Goal: Communication & Community: Answer question/provide support

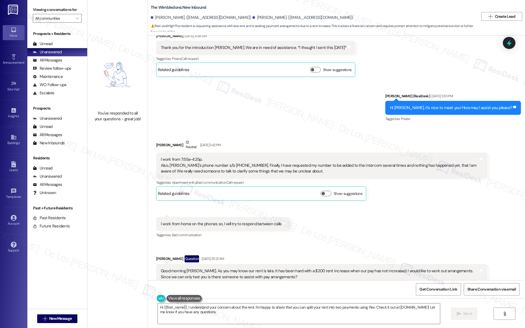
scroll to position [71, 0]
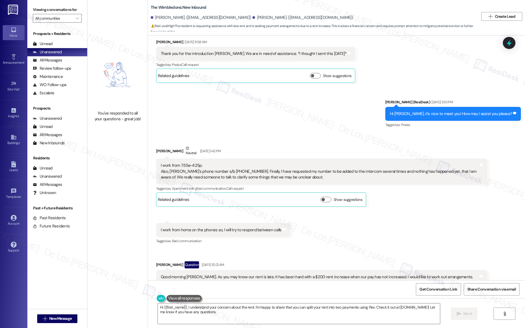
click at [238, 174] on div "I work from 7:55a-4:25p. Also, Tatyana's phone number s/b 513-570-0787. Finally…" at bounding box center [320, 172] width 318 height 18
drag, startPoint x: 239, startPoint y: 171, endPoint x: 215, endPoint y: 172, distance: 24.6
click at [215, 172] on div "I work from 7:55a-4:25p. Also, Tatyana's phone number s/b 513-570-0787. Finally…" at bounding box center [320, 172] width 318 height 18
copy div "513-570-0787."
click at [236, 314] on textarea "Hi {{first_name}}, I understand your concern about the rent. I'm happy to share…" at bounding box center [299, 314] width 282 height 21
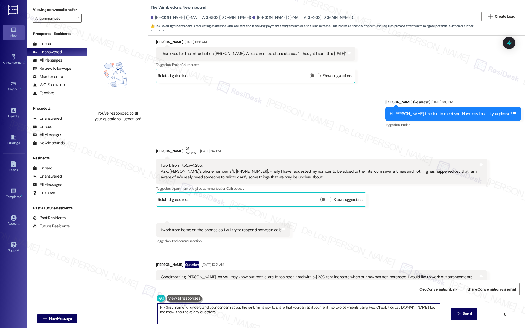
click at [236, 314] on textarea "Hi {{first_name}}, I understand your concern about the rent. I'm happy to share…" at bounding box center [299, 314] width 282 height 21
paste textarea "increase, and I’ll be sure to share your request for payment arrangements with …"
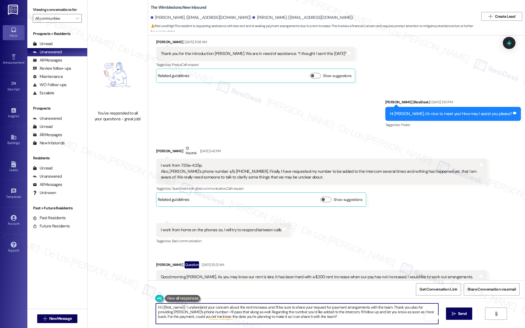
click at [195, 313] on textarea "Hi {{first_name}}, I understand your concern about the rent increase, and I’ll …" at bounding box center [297, 314] width 282 height 21
drag, startPoint x: 406, startPoint y: 313, endPoint x: 409, endPoint y: 320, distance: 8.0
click at [409, 320] on textarea "Hi {{first_name}}, I understand your concern about the rent increase, and I’ll …" at bounding box center [297, 314] width 282 height 21
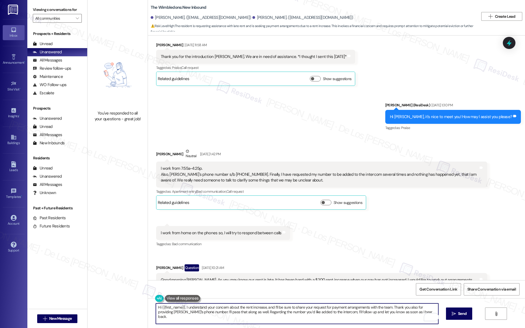
scroll to position [70, 0]
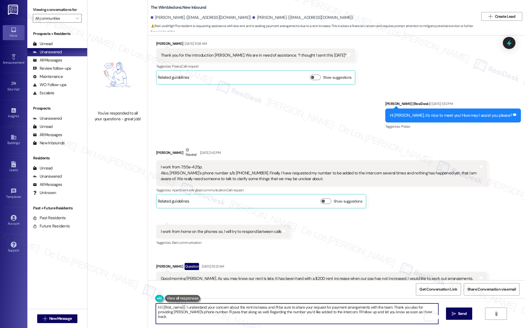
type textarea "Hi {{first_name}}, I understand your concern about the rent increase, and I’ll …"
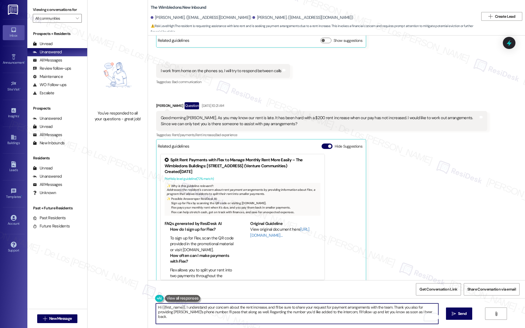
scroll to position [238, 0]
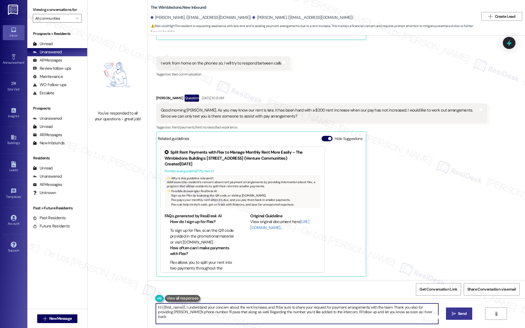
click at [452, 314] on icon "" at bounding box center [454, 314] width 4 height 4
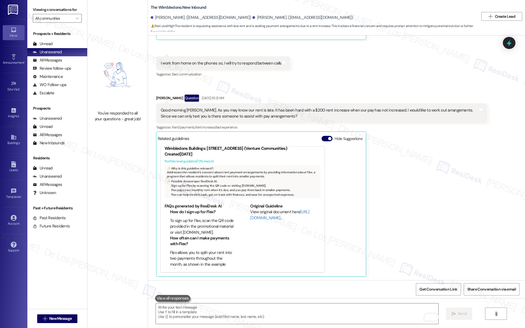
scroll to position [18, 0]
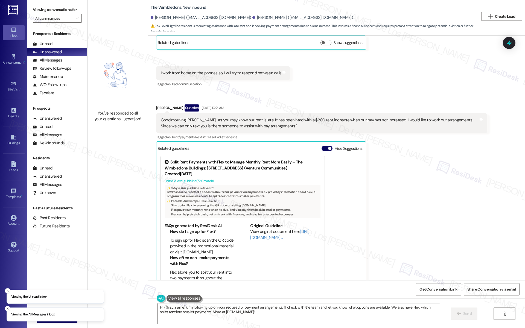
scroll to position [238, 0]
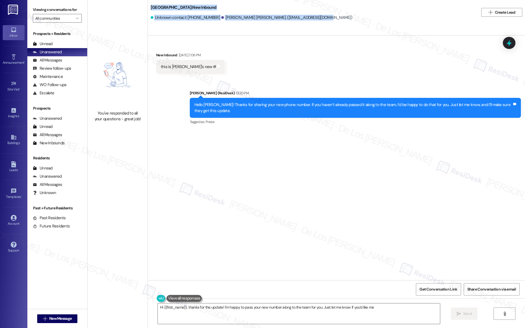
drag, startPoint x: 145, startPoint y: 7, endPoint x: 325, endPoint y: 22, distance: 180.4
click at [325, 22] on div "Lexington Hills: New Inbound Unknown contact: +12193141772 Rodney Fields Arriag…" at bounding box center [336, 12] width 377 height 22
copy div "Lexington Hills: New Inbound Unknown contact: +12193141772 Rodney Fields Arriag…"
click at [246, 316] on textarea "Hi {{first_name}}, thanks for the update! I'm happy to pass your new number alo…" at bounding box center [299, 314] width 282 height 21
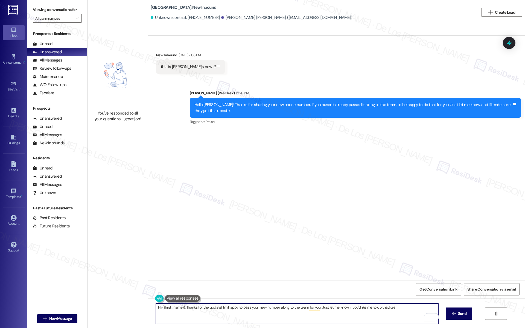
click at [239, 316] on textarea "Hi {{first_name}}, thanks for the update! I'm happy to pass your new number alo…" at bounding box center [297, 314] width 282 height 21
type textarea "Hi {{first_name}}, thanks for the update! I'm happy to pass your new number alo…"
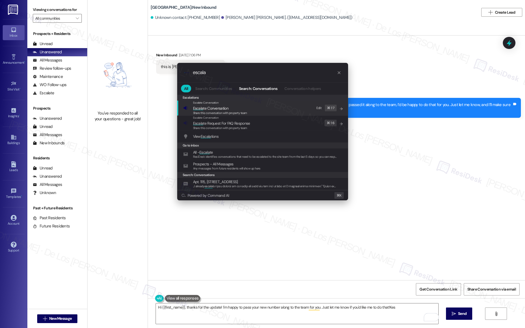
type input "escala"
click at [233, 110] on span "Escala te Conversation" at bounding box center [220, 108] width 54 height 6
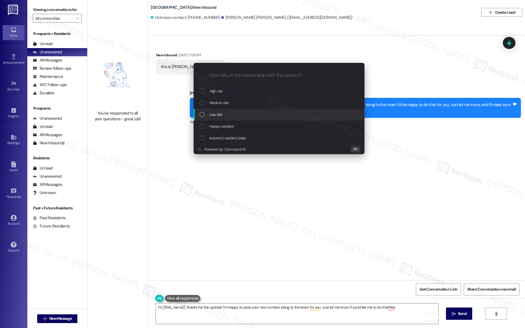
click at [238, 113] on div "Low risk" at bounding box center [280, 115] width 160 height 6
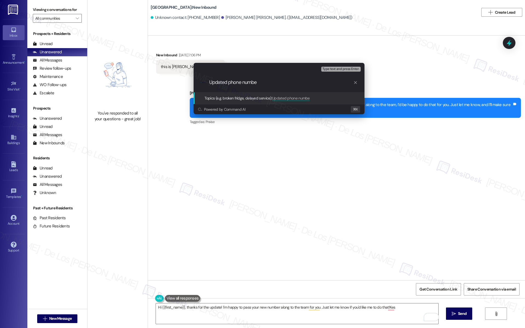
type input "Updated phone number"
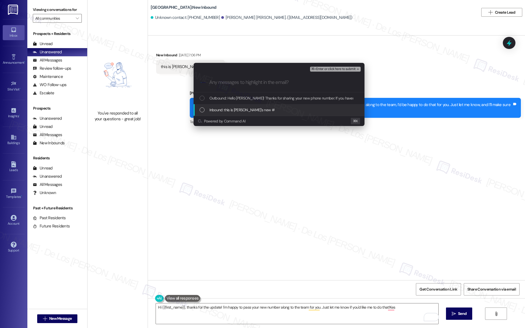
click at [254, 113] on div "Inbound: this is rodney's new #" at bounding box center [279, 110] width 171 height 12
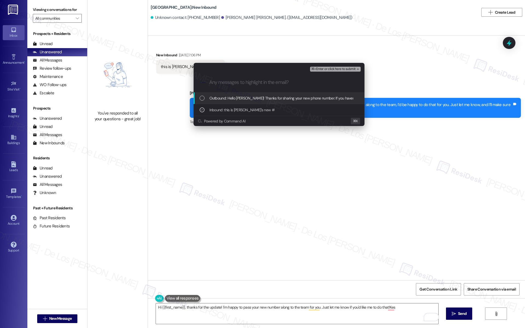
click at [329, 71] on span "⌘+Enter or click here to submit" at bounding box center [333, 69] width 44 height 4
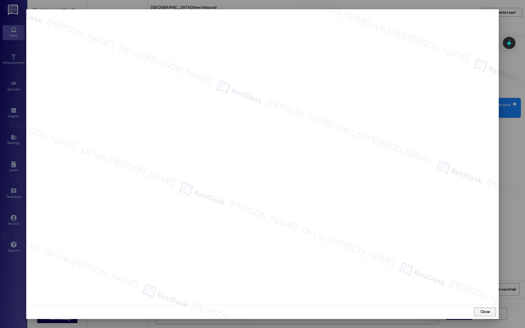
click at [490, 309] on span "Close" at bounding box center [486, 312] width 12 height 8
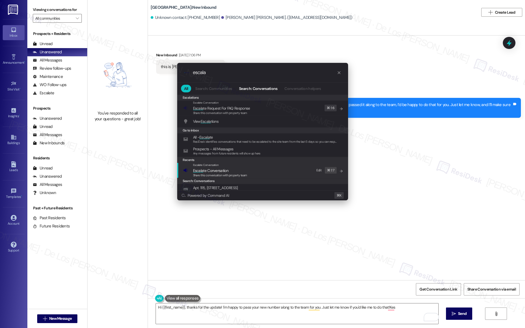
type input "escala"
click at [238, 169] on span "Escala te Conversation" at bounding box center [220, 171] width 54 height 6
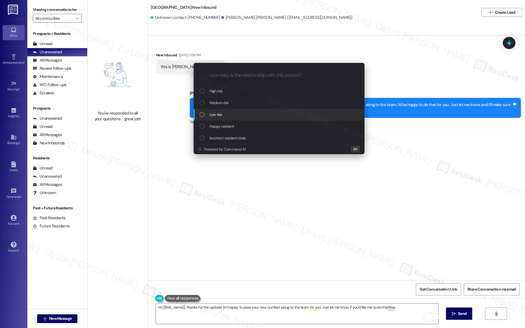
click at [224, 115] on div "Low risk" at bounding box center [280, 115] width 160 height 6
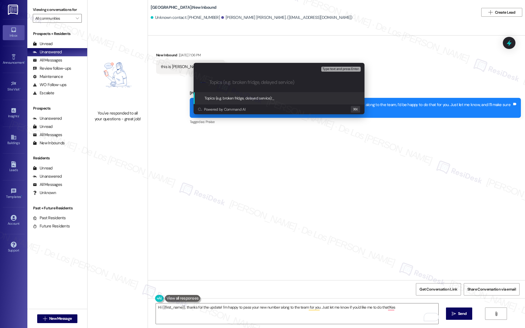
paste input "Updated phone number"
click at [263, 83] on input "Updated phone number - +12193141772" at bounding box center [281, 83] width 144 height 6
type input "Updated phone number +12193141772"
click at [291, 82] on input "Updated phone number +12193141772" at bounding box center [281, 83] width 144 height 6
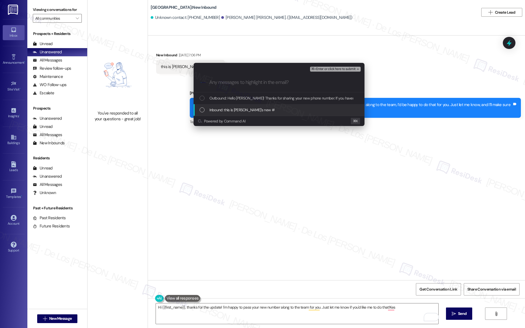
click at [294, 110] on div "Inbound: this is rodney's new #" at bounding box center [280, 110] width 160 height 6
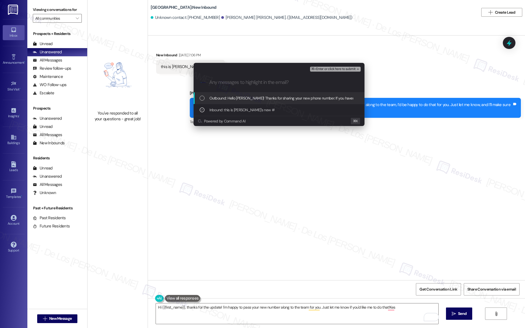
click at [335, 67] on span "⌘+Enter or click here to submit" at bounding box center [333, 69] width 44 height 4
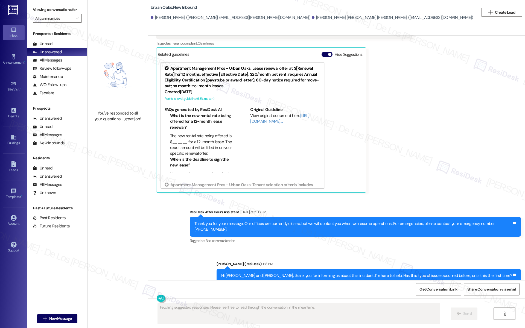
scroll to position [620, 0]
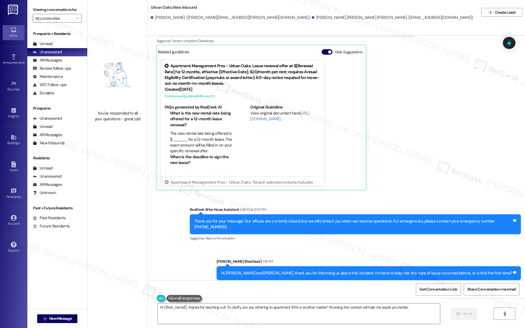
type textarea "Hi {{first_name}}, thanks for reaching out! To clarify, are you referring to ap…"
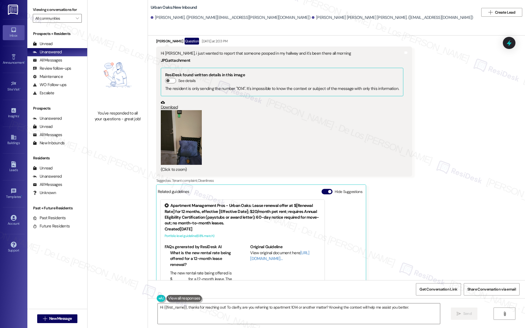
scroll to position [446, 0]
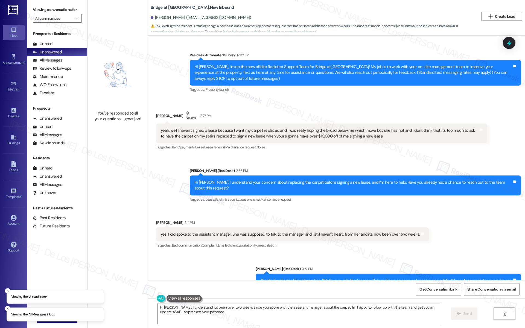
type textarea "Hi Leaann, I understand it's been over two weeks since you spoke with the assis…"
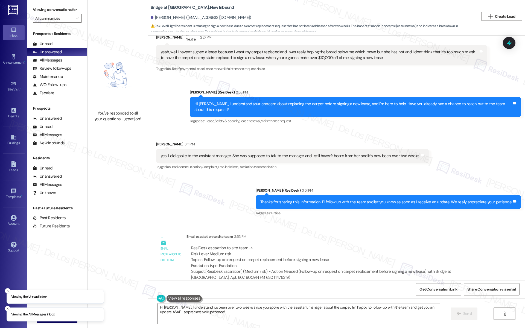
scroll to position [87, 0]
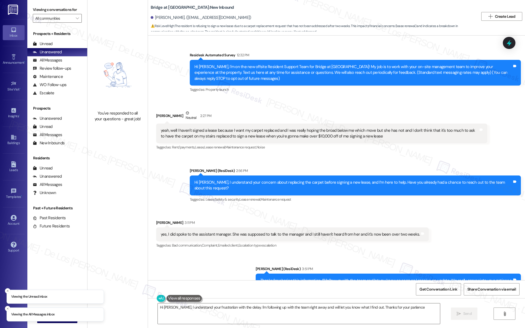
type textarea "Hi [PERSON_NAME], I understand your frustration with the delay. I'm following u…"
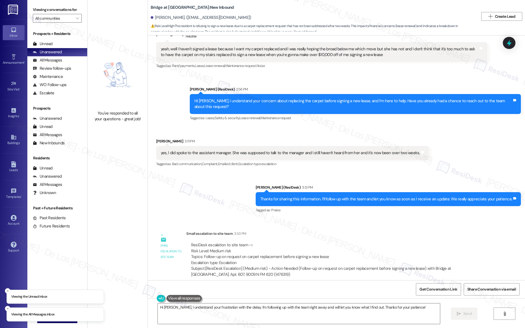
scroll to position [87, 0]
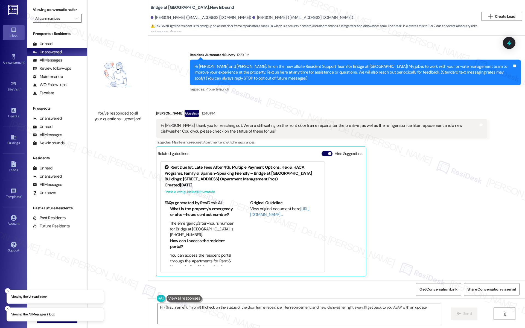
type textarea "Hi {{first_name}}, I'm on it! I'll check on the status of the door frame repair…"
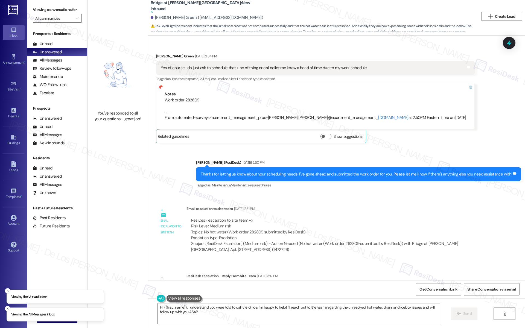
type textarea "Hi {{first_name}}, I understand you were told to call the office. I'm happy to …"
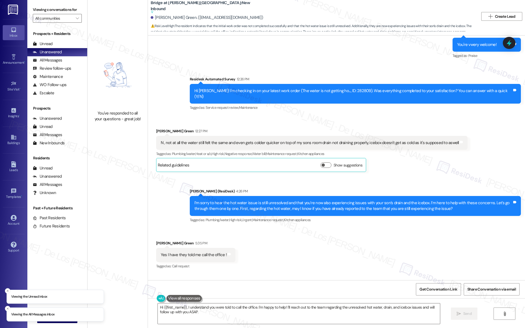
scroll to position [651, 0]
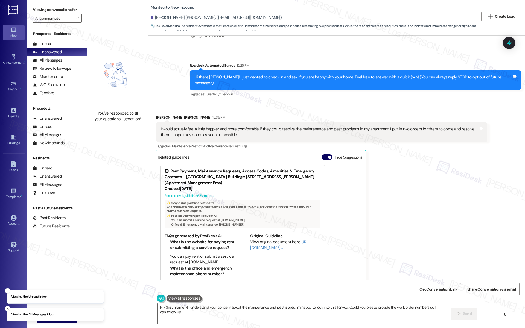
type textarea "Hi {{first_name}}! I understand your concern about the maintenance and pest iss…"
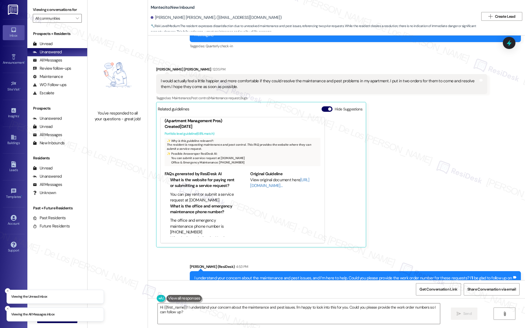
scroll to position [111, 0]
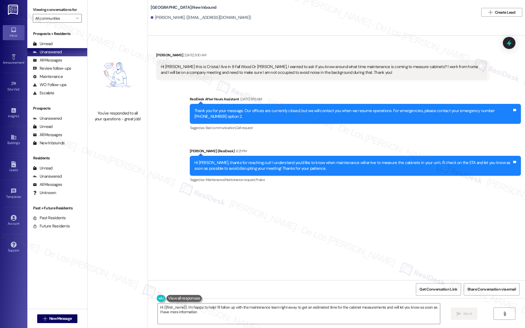
type textarea "Hi {{first_name}}, I'm happy to help! I'll follow up with the maintenance team …"
drag, startPoint x: 365, startPoint y: 66, endPoint x: 395, endPoint y: 66, distance: 30.1
click at [395, 66] on div "Hi Sarah this is Cristal, I live in 8 Fall Wood Dr apt G, I wanted to ask if yo…" at bounding box center [320, 70] width 318 height 12
copy div "measure cabinets"
click at [321, 213] on div "Received via SMS Cristal Rebollar Sep 12, 2025 at 9:10 AM Hi Sarah this is Cris…" at bounding box center [336, 158] width 377 height 245
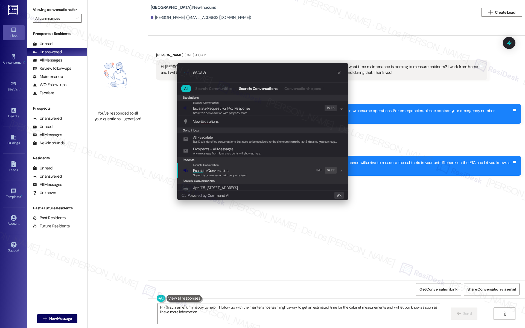
type input "escala"
click at [242, 172] on span "Escala te Conversation" at bounding box center [220, 171] width 54 height 6
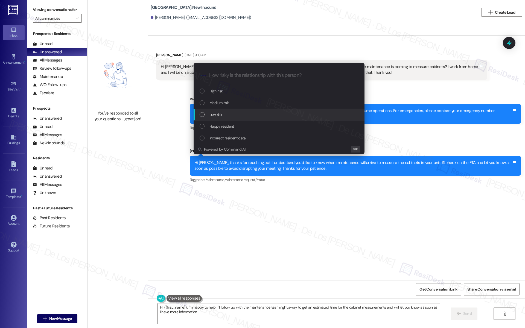
click at [226, 116] on div "Low risk" at bounding box center [280, 115] width 160 height 6
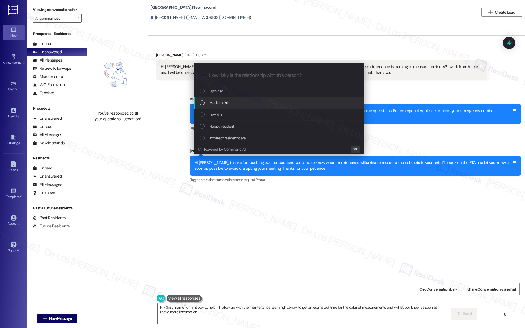
click at [232, 103] on div "Medium risk" at bounding box center [280, 103] width 160 height 6
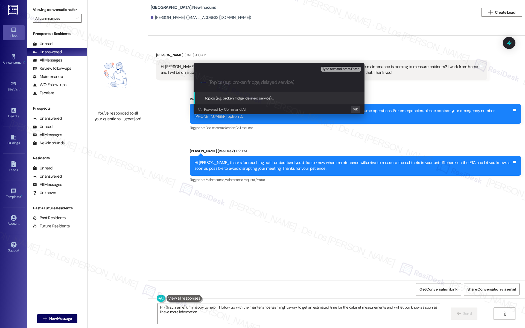
paste input "measure cabinets"
type input "measure cabinets ETA - working from home"
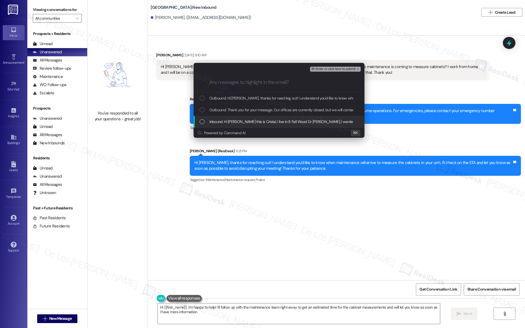
click at [258, 121] on span "Inbound: Hi Sarah this is Cristal, I live in 8 Fall Wood Dr apt G, I wanted to …" at bounding box center [470, 122] width 520 height 6
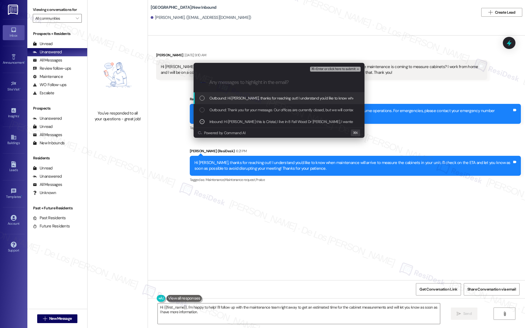
click at [319, 71] on span "⌘+Enter or click here to submit" at bounding box center [333, 69] width 44 height 4
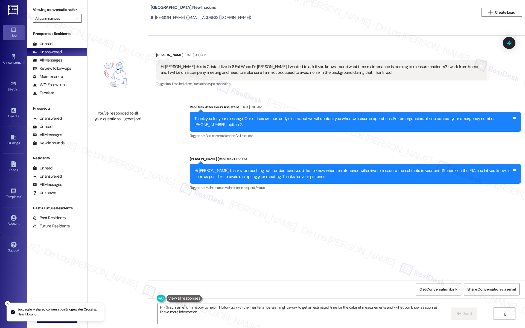
type textarea "Hi {{first_name}}, I'm happy to help! I'll follow up with the maintenance team …"
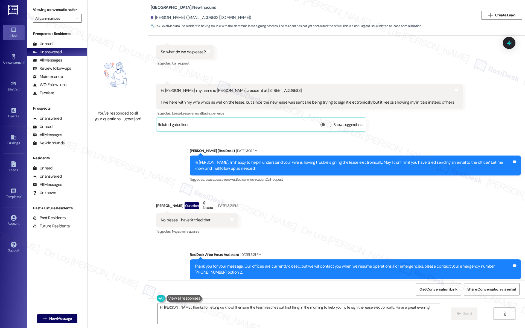
scroll to position [122, 0]
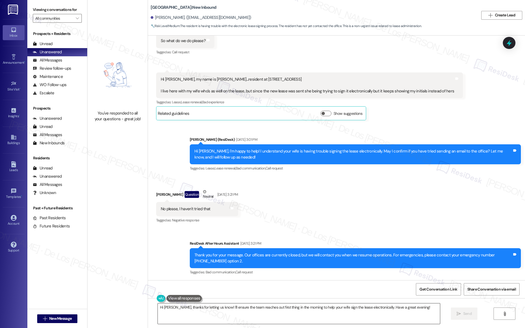
click at [196, 311] on textarea "Hi Frederick, thanks for letting us know! I'll ensure the team reaches out firs…" at bounding box center [299, 314] width 282 height 21
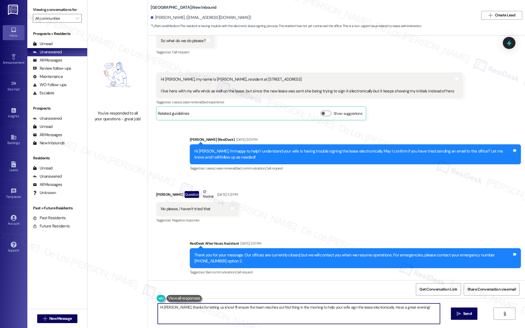
click at [196, 311] on textarea "Hi Frederick, thanks for letting us know! I'll ensure the team reaches out firs…" at bounding box center [299, 314] width 282 height 21
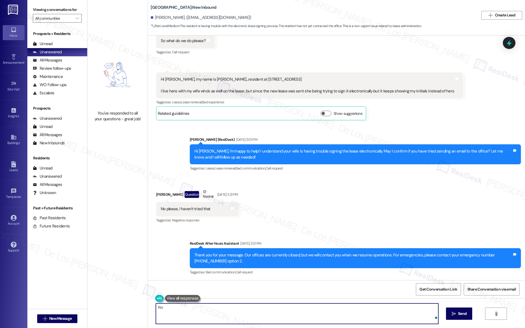
type textarea "N"
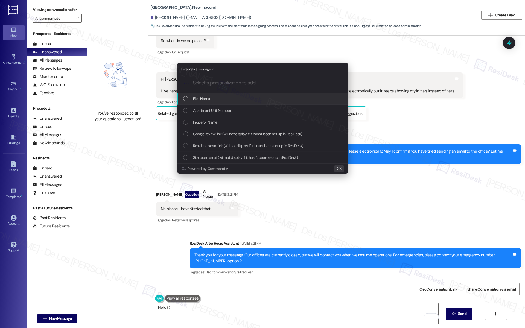
click at [210, 99] on div "First Name" at bounding box center [263, 99] width 160 height 6
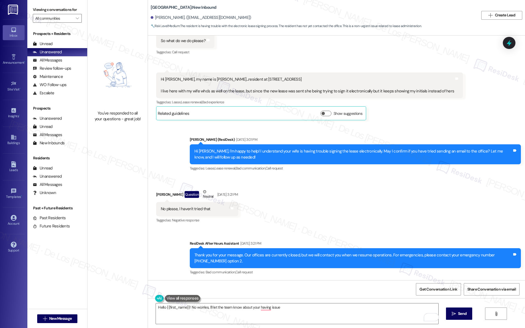
click at [252, 123] on div "Received via SMS 1:07 PM Frederick Arko Acheampong Sep 12, 2025 at 1:07 PM Hi S…" at bounding box center [309, 96] width 315 height 56
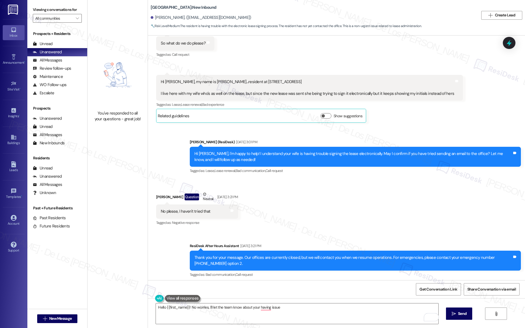
scroll to position [119, 0]
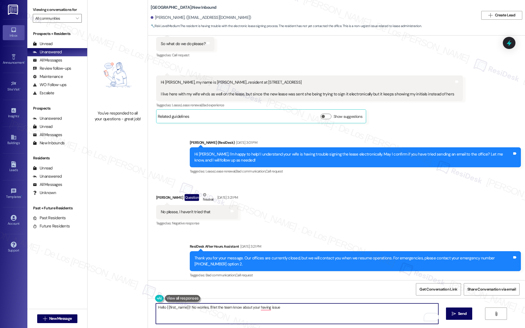
click at [309, 307] on textarea "Hello {{first_name}}! No worries, I'll let the team know about your having issue" at bounding box center [297, 314] width 282 height 21
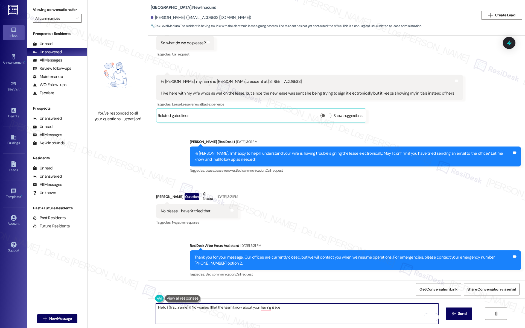
scroll to position [122, 0]
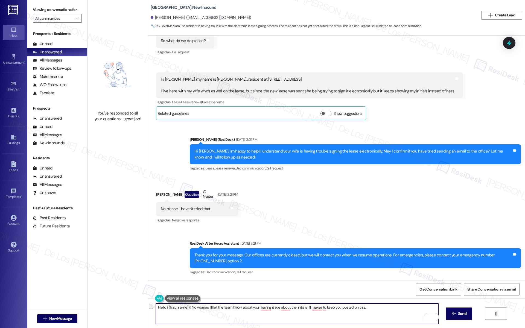
paste textarea "—I’ll let the team know about the issue with the initials and make sure to keep…"
click at [205, 308] on textarea "Hello {{first_name}}! No worries—I’ll let the team know about the issue with th…" at bounding box center [297, 314] width 282 height 21
click at [289, 308] on textarea "Hello {{first_name}}! No worries, I’ll let the team know about the issue with t…" at bounding box center [297, 314] width 282 height 21
click at [393, 309] on textarea "Hello {{first_name}}! No worries, I’ll let the team know about the issue with t…" at bounding box center [297, 314] width 282 height 21
type textarea "Hello {{first_name}}! No worries, I’ll let the team know about the issue with t…"
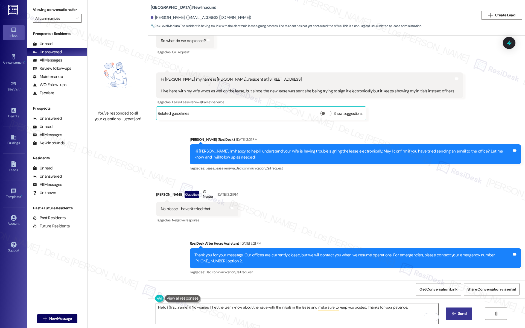
click at [456, 312] on span " Send" at bounding box center [459, 314] width 17 height 6
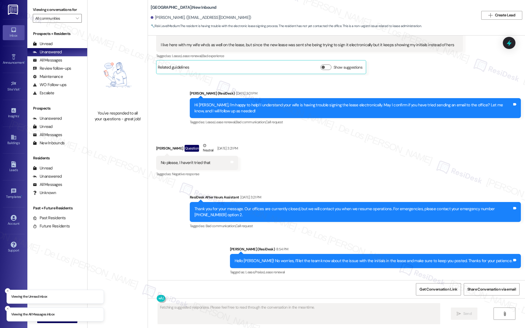
scroll to position [169, 0]
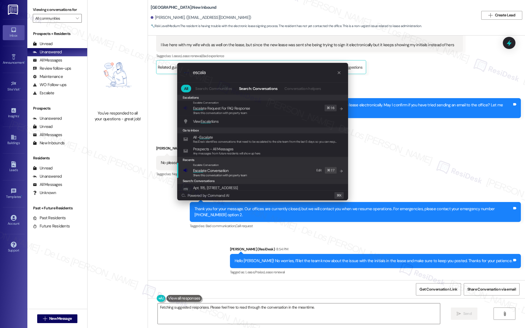
type input "escala"
click at [257, 170] on div "Escalate Conversation Escala te Conversation Share this conversation with prope…" at bounding box center [263, 170] width 160 height 15
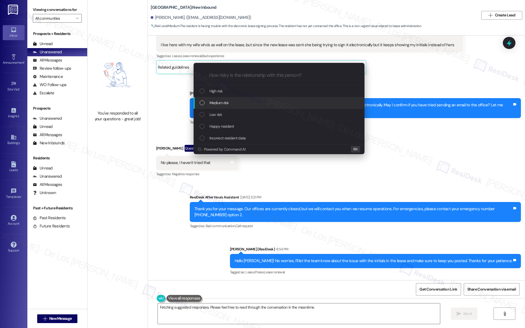
click at [238, 106] on div "Medium risk" at bounding box center [279, 103] width 171 height 12
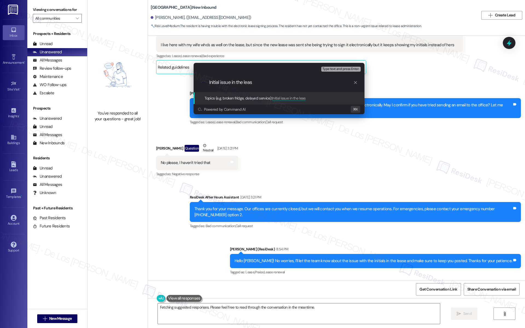
type input "Initial issue in the lease"
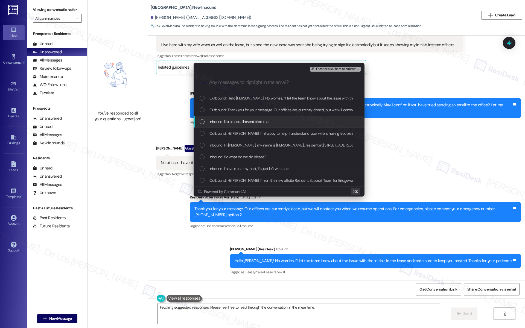
click at [244, 122] on span "Inbound: No please, I haven't tried that" at bounding box center [240, 122] width 60 height 6
click at [235, 146] on span "Inbound: Hi [PERSON_NAME], my name is [PERSON_NAME]...resident at [STREET_ADDRE…" at bounding box center [417, 145] width 414 height 6
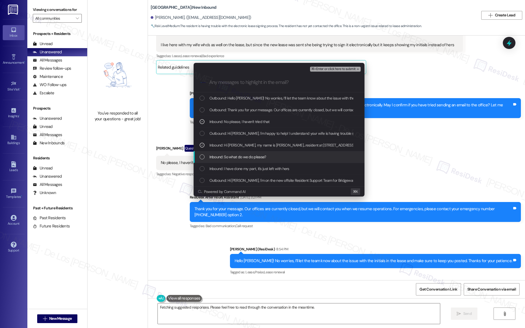
click at [235, 154] on span "Inbound: So what do we do please?" at bounding box center [238, 157] width 57 height 6
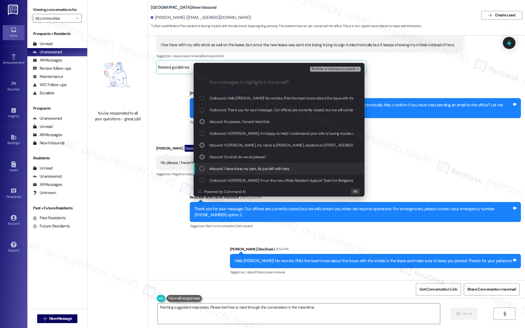
click at [235, 168] on span "Inbound: I have done my part, it's just left with hers" at bounding box center [250, 169] width 80 height 6
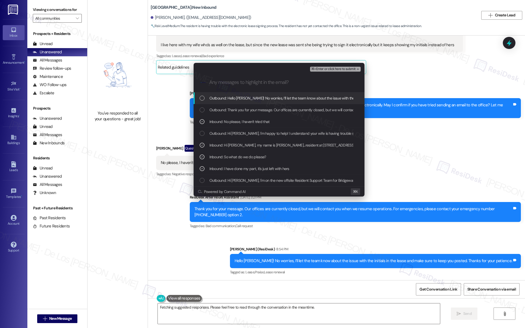
click at [326, 71] on span "⌘+Enter or click here to submit" at bounding box center [333, 69] width 44 height 4
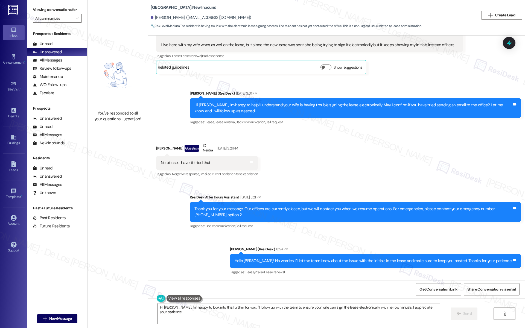
type textarea "Hi [PERSON_NAME], I'm happy to look into this further for you. I'll follow up w…"
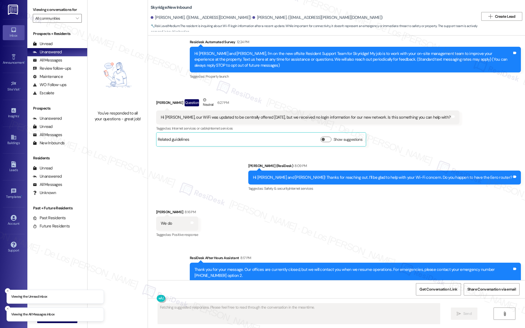
scroll to position [28, 0]
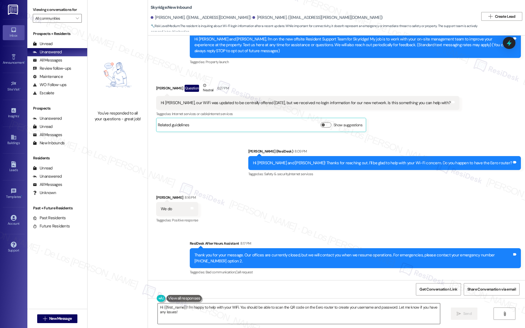
click at [214, 316] on textarea "Hi {{first_name}}! I'm happy to help with your WiFi. You should be able to scan…" at bounding box center [299, 314] width 282 height 21
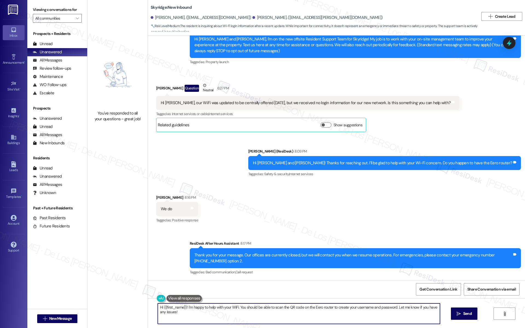
click at [214, 316] on textarea "Hi {{first_name}}! I'm happy to help with your WiFi. You should be able to scan…" at bounding box center [299, 314] width 282 height 21
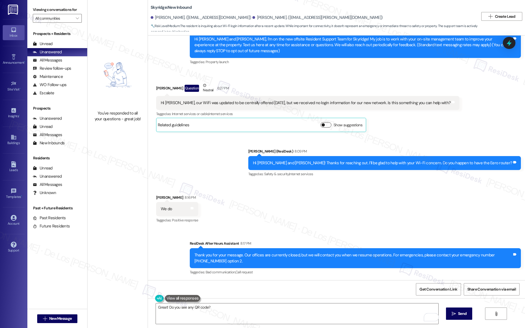
click at [322, 124] on span "button" at bounding box center [323, 124] width 3 height 3
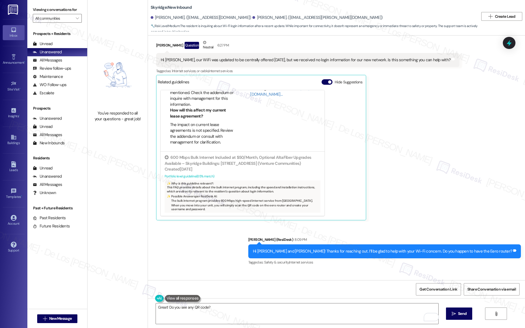
scroll to position [78, 0]
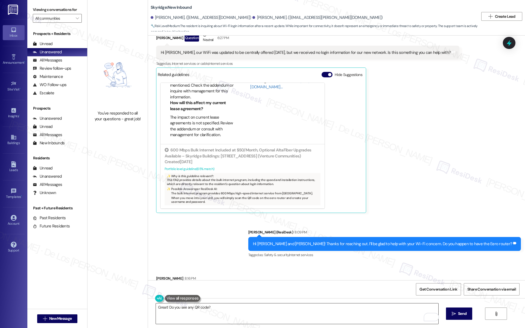
click at [229, 306] on textarea "Great! Do you see any QR code?" at bounding box center [297, 314] width 282 height 21
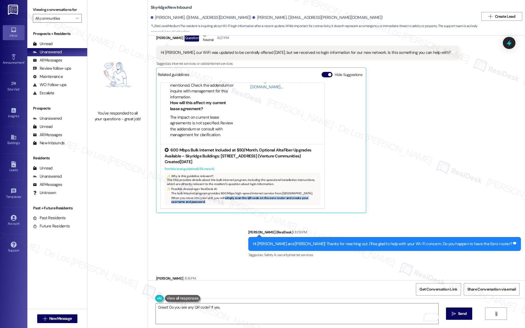
drag, startPoint x: 217, startPoint y: 197, endPoint x: 225, endPoint y: 203, distance: 9.3
click at [225, 203] on li "When you move into your unit, you will simply scan the QR code on the eero rout…" at bounding box center [244, 200] width 147 height 8
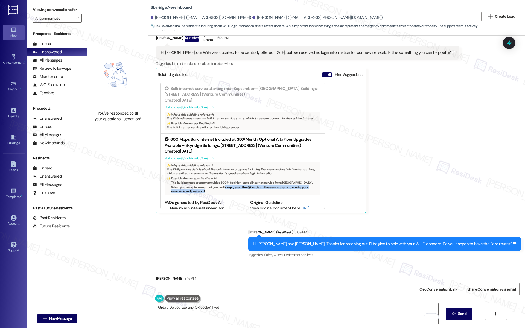
copy li "simply scan the QR code on the eero router and create your username and passwor…"
click at [226, 311] on textarea "Great! Do you see any QR code? If yes," at bounding box center [297, 314] width 282 height 21
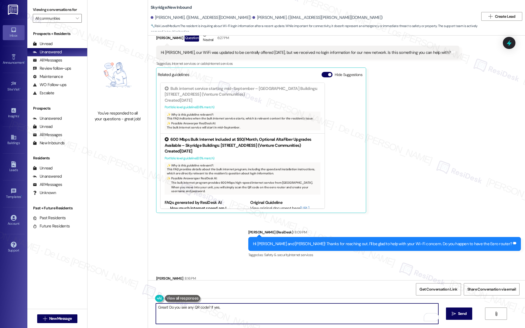
paste textarea "simply scan the QR code on the eero router and create your username and passwor…"
paste textarea "QR code on the Eero router? If so, simply scan it to set up your username and p…"
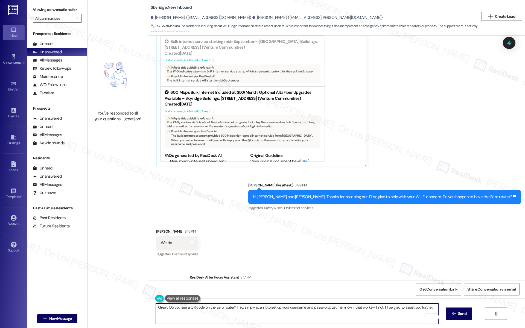
scroll to position [159, 0]
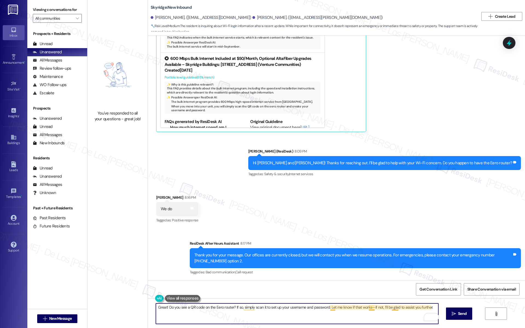
click at [368, 308] on textarea "Great! Do you see a QR code on the Eero router? If so, simply scan it to set up…" at bounding box center [297, 314] width 282 height 21
type textarea "Great! Do you see a QR code on the Eero router? If so, simply scan it to set up…"
click at [461, 315] on span "Send" at bounding box center [462, 314] width 8 height 6
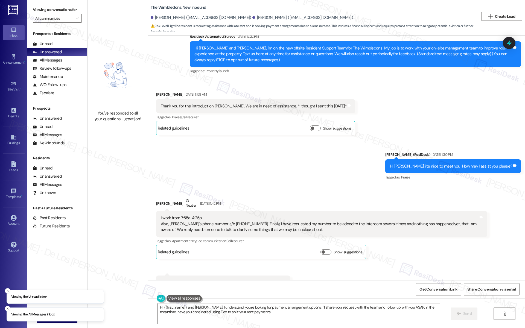
type textarea "Hi {{first_name}} and [PERSON_NAME], I understand you're looking for payment ar…"
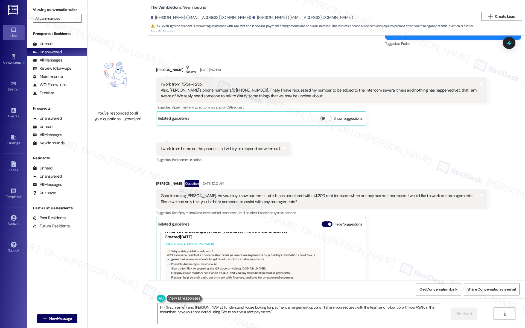
scroll to position [129, 0]
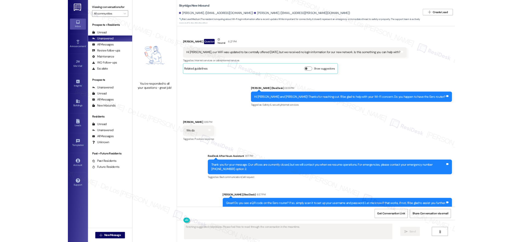
scroll to position [74, 0]
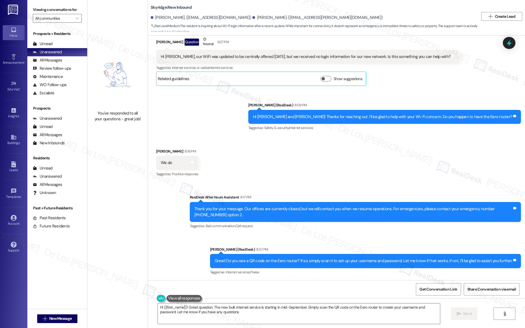
type textarea "Hi {{first_name}}! Great question. The new bulk internet service is starting in…"
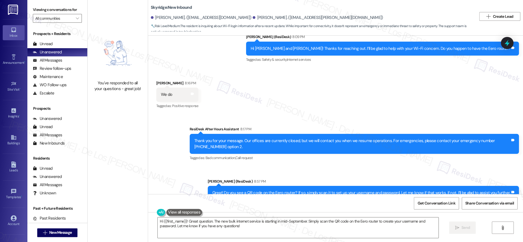
scroll to position [160, 0]
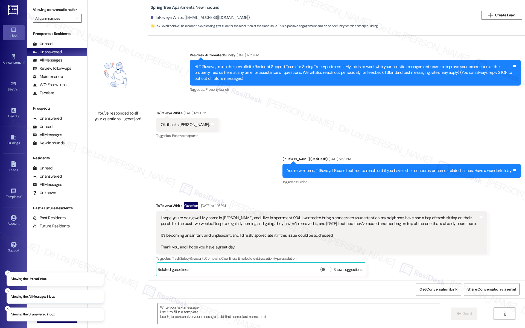
type textarea "Fetching suggested responses. Please feel free to read through the conversation…"
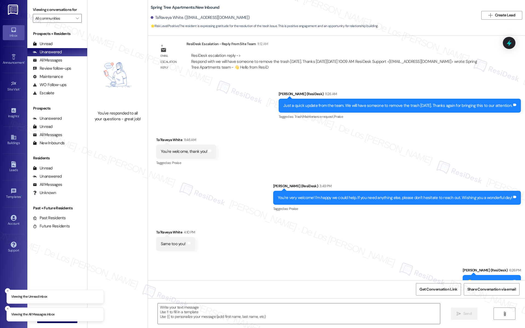
scroll to position [410, 0]
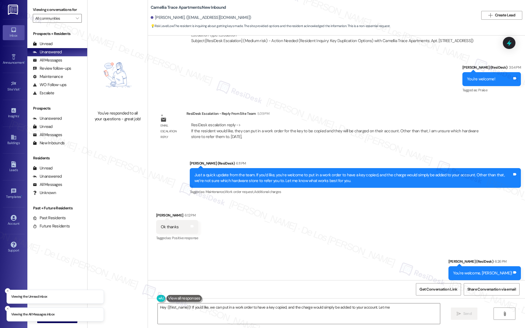
scroll to position [2525, 0]
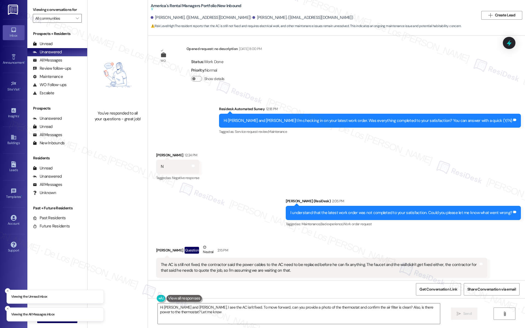
type textarea "Hi Geanette and Brian, I see the AC isn't fixed. To move forward, can you provi…"
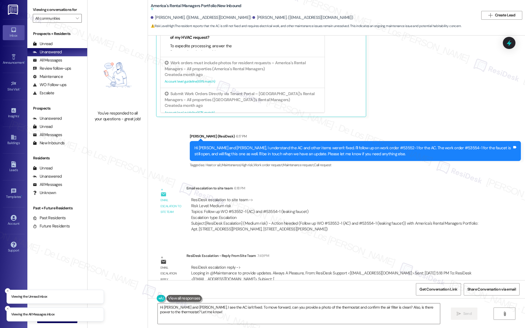
scroll to position [453, 0]
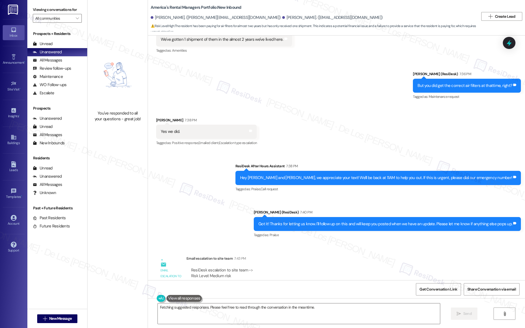
scroll to position [565, 0]
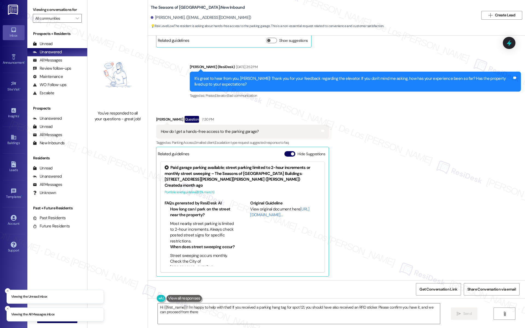
type textarea "Hi {{first_name}}! I'm happy to help with that! If you received a parking hang …"
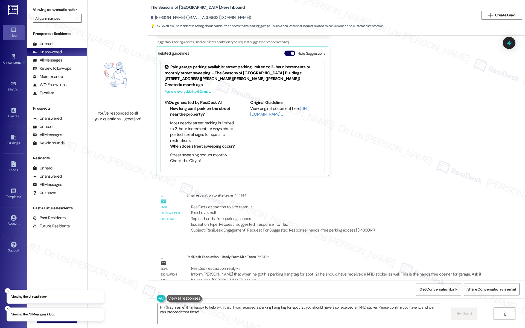
scroll to position [270, 0]
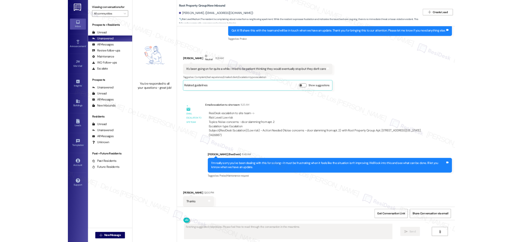
scroll to position [877, 0]
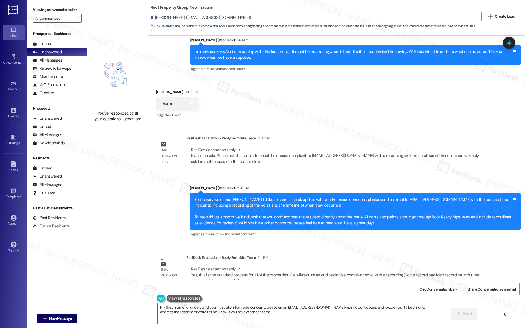
type textarea "Hi {{first_name}}, I understand your frustration. For noise concerns, please em…"
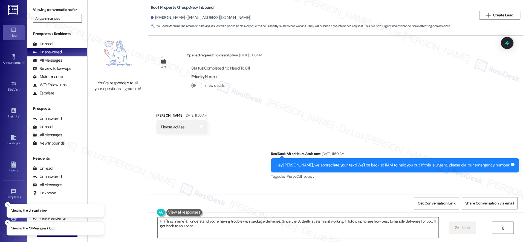
type textarea "Hi {{first_name}}, I understand you're having trouble with package deliveries. …"
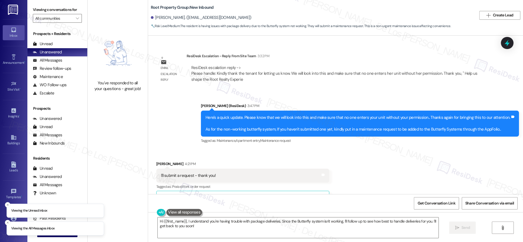
scroll to position [855, 0]
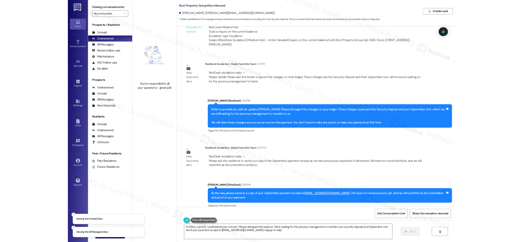
scroll to position [896, 0]
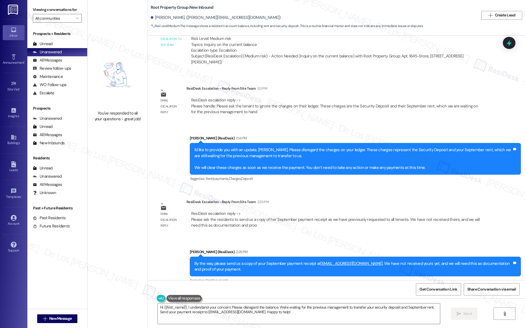
drag, startPoint x: 252, startPoint y: 138, endPoint x: 301, endPoint y: 144, distance: 49.5
click at [277, 143] on div "I'd like to provide you with an update, Basharath. Please disregard the charges…" at bounding box center [355, 159] width 331 height 32
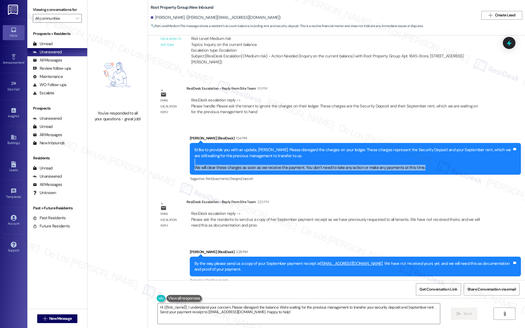
drag, startPoint x: 367, startPoint y: 152, endPoint x: 425, endPoint y: 164, distance: 59.3
click at [425, 164] on div "I'd like to provide you with an update, Basharath. Please disregard the charges…" at bounding box center [355, 159] width 331 height 32
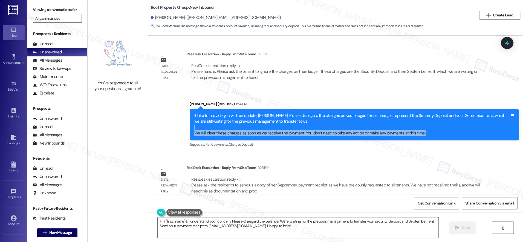
scroll to position [862, 0]
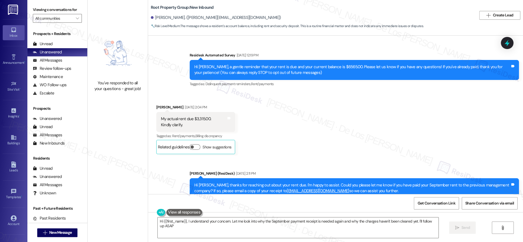
type textarea "Hi {{first_name}}, I understand your concern. Let me look into why the Septembe…"
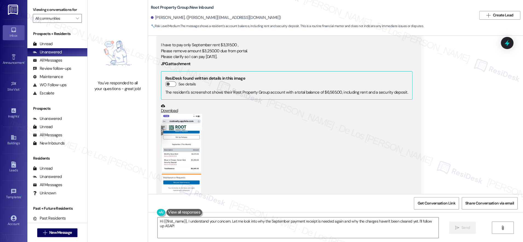
scroll to position [950, 0]
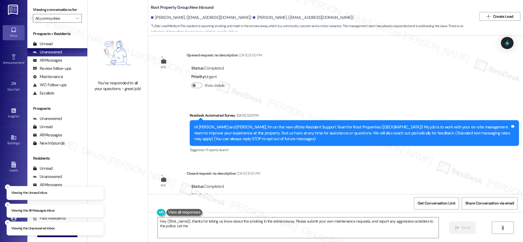
scroll to position [1821, 0]
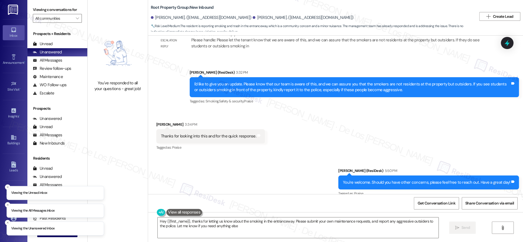
type textarea "Hey {{first_name}}, thanks for letting us know about the smoking in the entranc…"
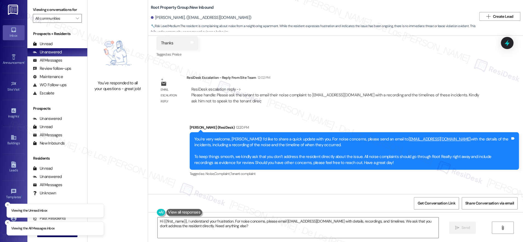
scroll to position [964, 0]
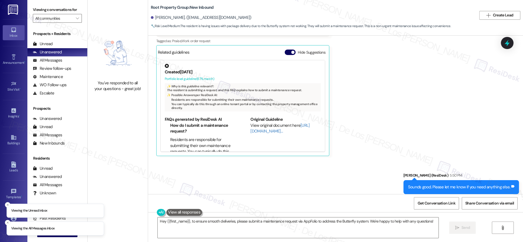
scroll to position [724, 0]
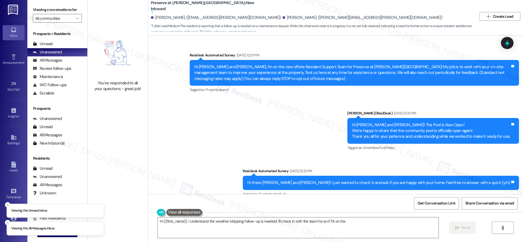
scroll to position [4938, 0]
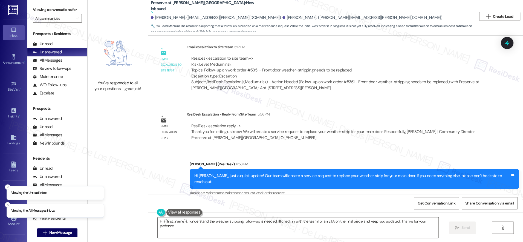
type textarea "Hi {{first_name}}, I understand the weather stripping follow-up is needed. I'll…"
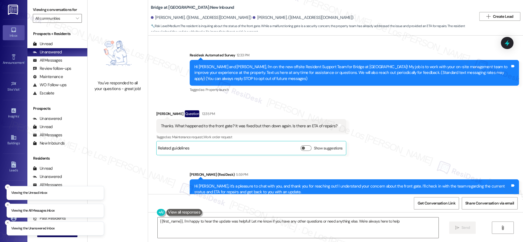
type textarea "{{first_name}}, I'm happy to hear the update was helpful! Let me know if you ha…"
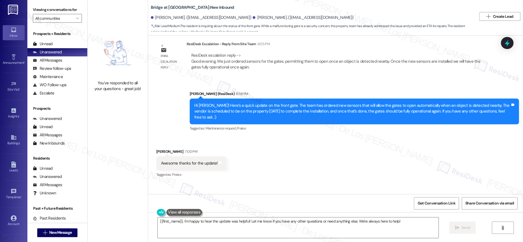
scroll to position [337, 0]
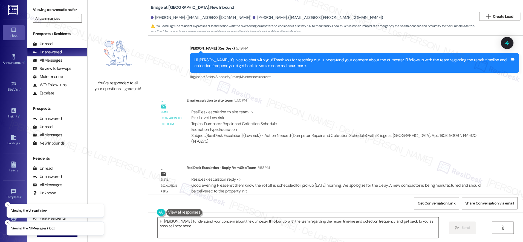
scroll to position [399, 0]
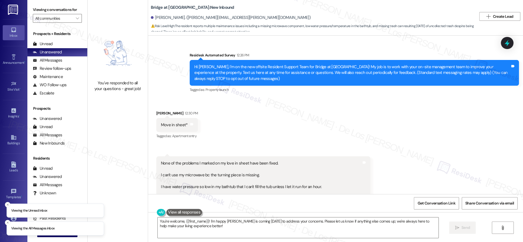
scroll to position [402, 0]
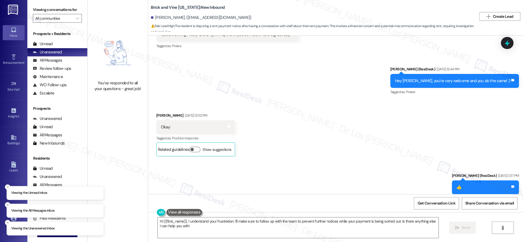
type textarea "Hi {{first_name}}, I understand your frustration. I'll make sure to follow up w…"
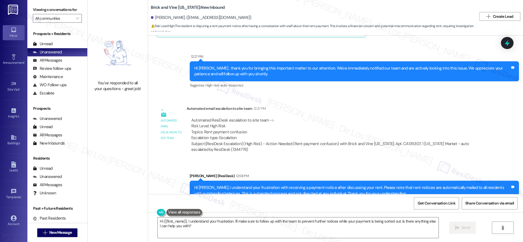
scroll to position [2601, 0]
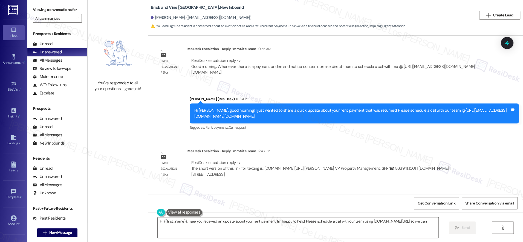
scroll to position [1056, 0]
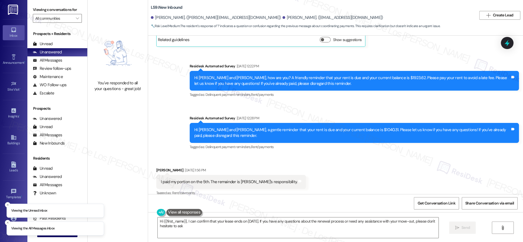
type textarea "Hi {{first_name}}, I can confirm that your lease ends on 09/30/2025. If you hav…"
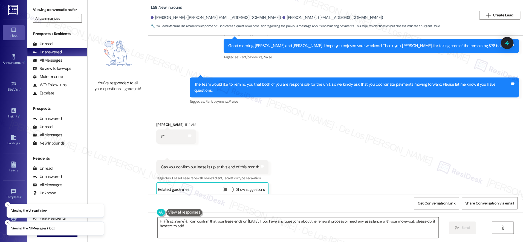
scroll to position [1518, 0]
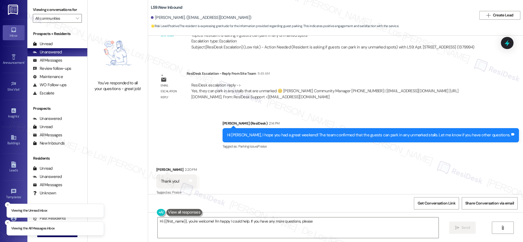
scroll to position [1495, 0]
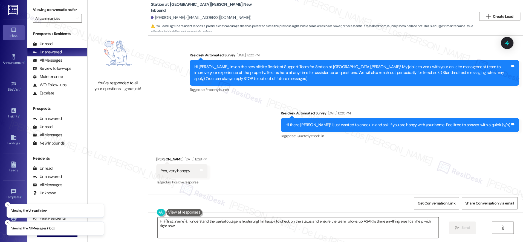
type textarea "Hi {{first_name}}, I understand the partial outage is frustrating! I'm happy to…"
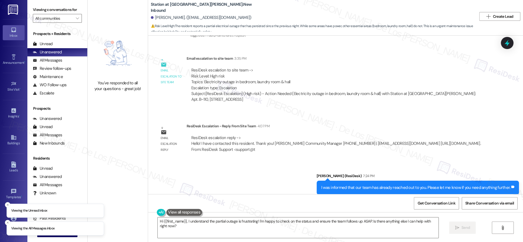
scroll to position [1040, 0]
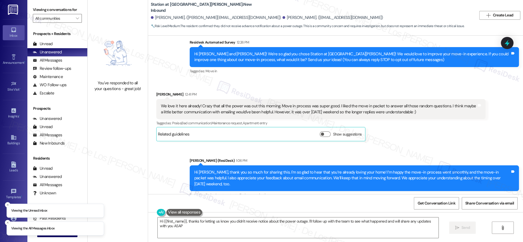
type textarea "Hi {{first_name}}, thanks for letting us know you didn't receive notice about t…"
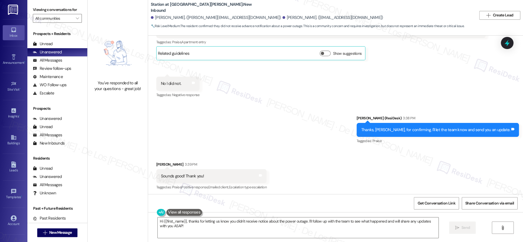
scroll to position [262, 0]
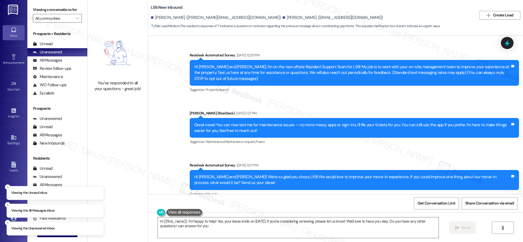
type textarea "Hi {{first_name}}, I'm happy to help! Yes, your lease ends on 09/30/2025. If yo…"
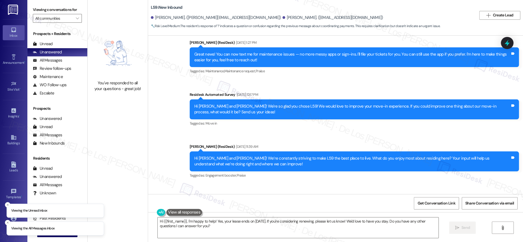
scroll to position [629, 0]
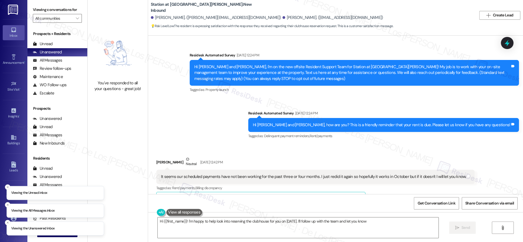
type textarea "Hi {{first_name}}! I'm happy to help look into reserving the clubhouse for you …"
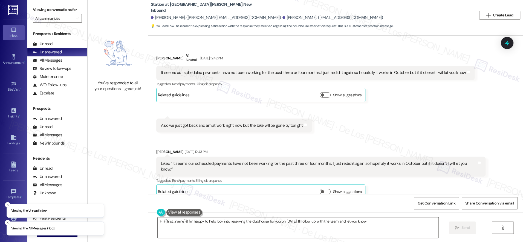
scroll to position [240, 0]
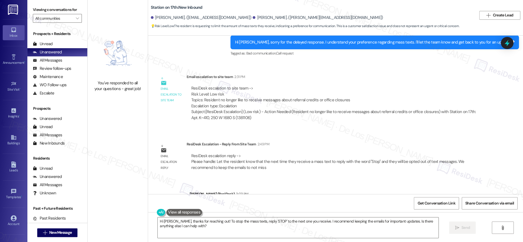
scroll to position [1593, 0]
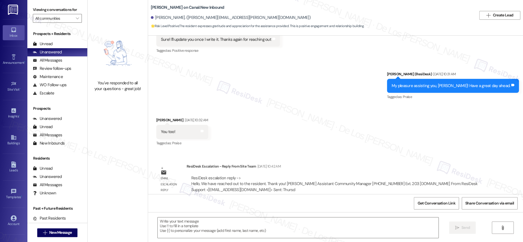
scroll to position [1981, 0]
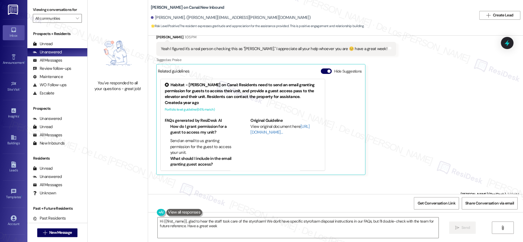
type textarea "Hi {{first_name}}, glad to hear the staff took care of the styrofoam! We don't …"
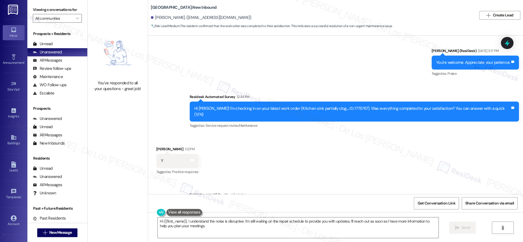
scroll to position [3691, 0]
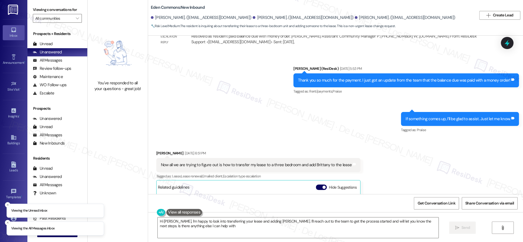
type textarea "Hi [PERSON_NAME], I'm happy to look into transferring your lease and adding [PE…"
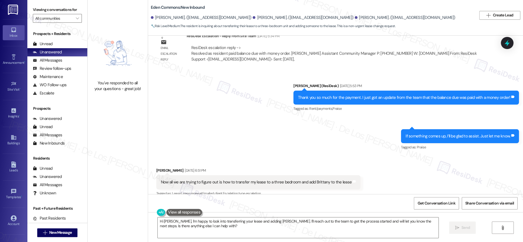
scroll to position [529, 0]
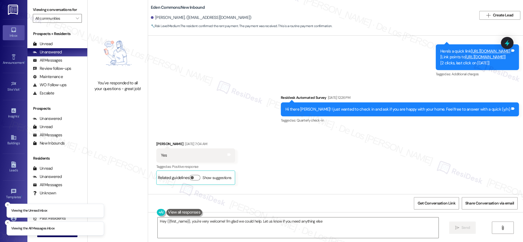
type textarea "Hey {{first_name}}, you're very welcome! I'm glad we could help. Let us know if…"
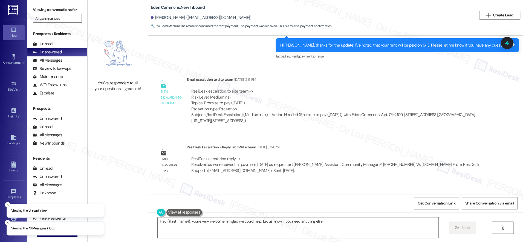
scroll to position [3796, 0]
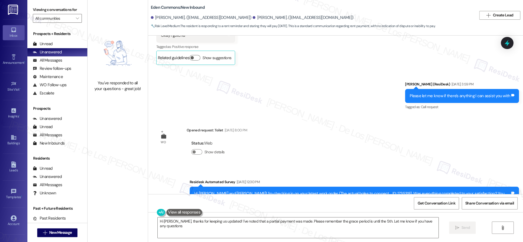
type textarea "Hi Janet, thanks for keeping us updated! I've noted that a partial payment was …"
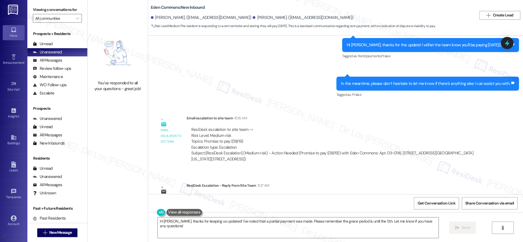
scroll to position [3762, 0]
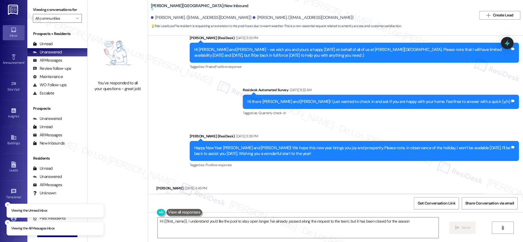
type textarea "Hi {{first_name}}, I understand you'd like the pool to stay open longer. I've a…"
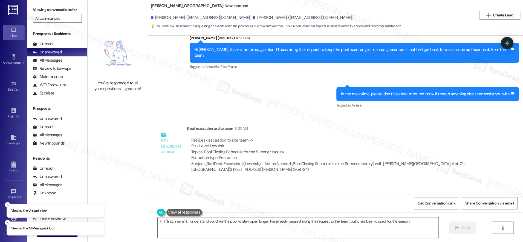
scroll to position [1508, 0]
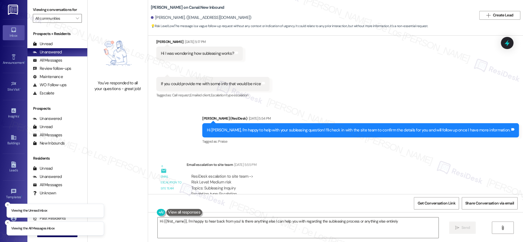
type textarea "Hi {{first_name}}, I'm happy to hear back from you! Is there anything else I ca…"
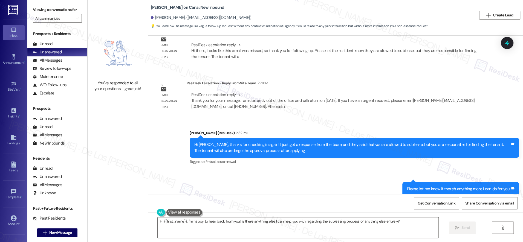
scroll to position [491, 0]
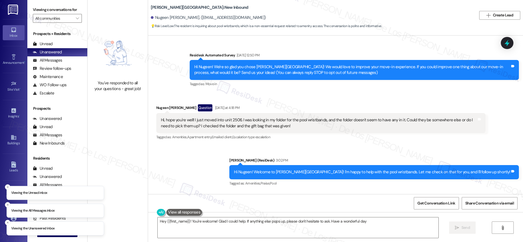
type textarea "Hey {{first_name}}! You're welcome! Glad I could help. If anything else pops up…"
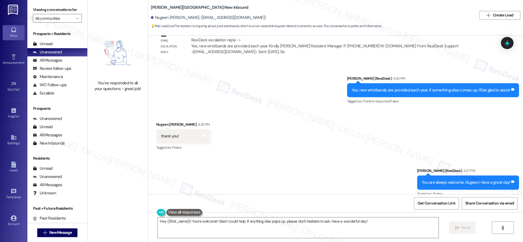
scroll to position [443, 0]
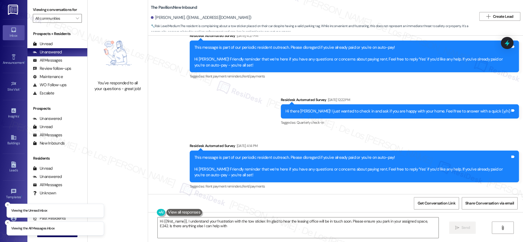
type textarea "Hi {{first_name}}, I understand your frustration with the tow sticker. I'm glad…"
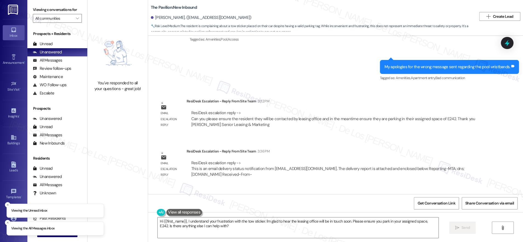
scroll to position [1241, 0]
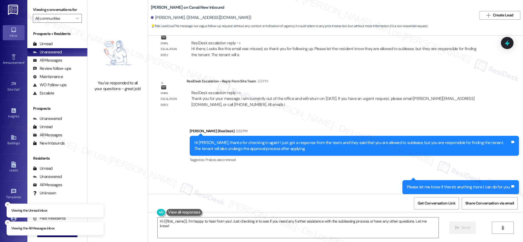
scroll to position [516, 0]
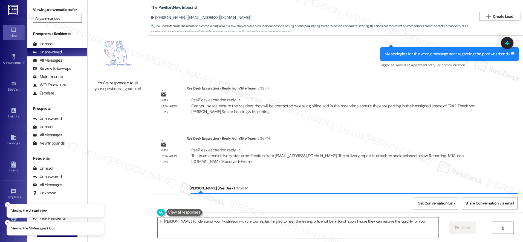
scroll to position [1241, 0]
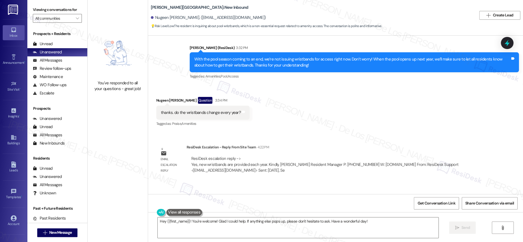
scroll to position [257, 0]
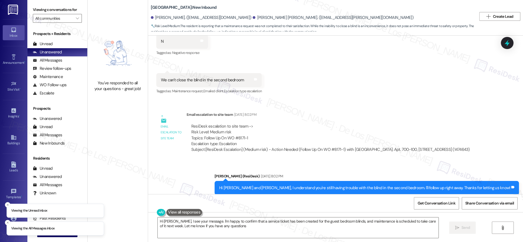
type textarea "Hi Carinne, I see your message. I'm happy to confirm that a service ticket has …"
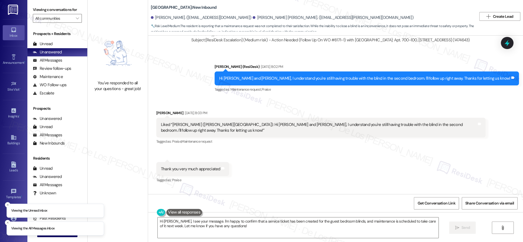
scroll to position [335, 0]
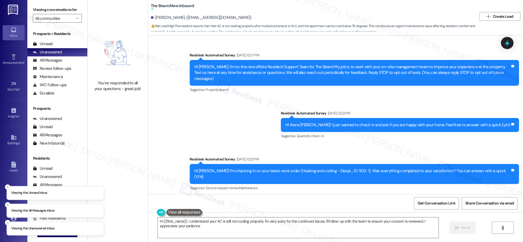
type textarea "Hi {{first_name}}, I understand your AC is still not cooling properly. I'm very…"
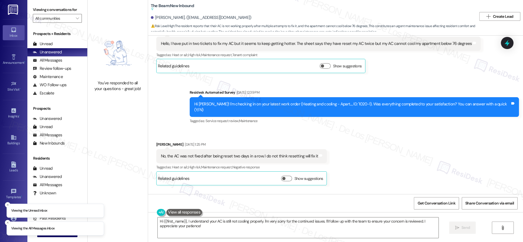
scroll to position [1259, 0]
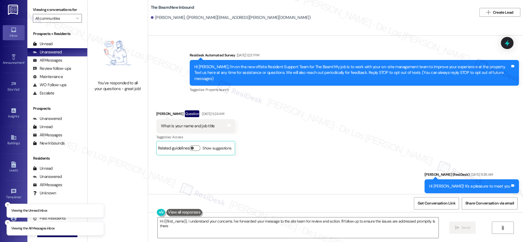
scroll to position [13529, 0]
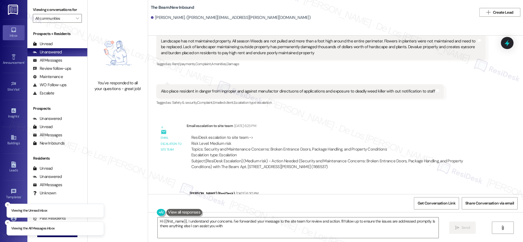
type textarea "Hi {{first_name}}, I understand your concerns. I've forwarded your message to t…"
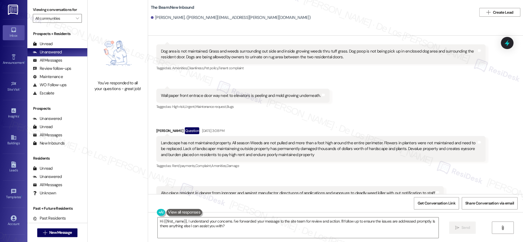
scroll to position [13422, 0]
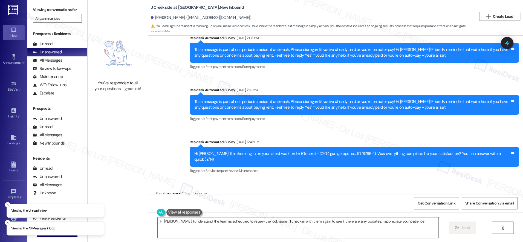
type textarea "Hi Alan, I understand the team is scheduled to review the lock issue. I'll chec…"
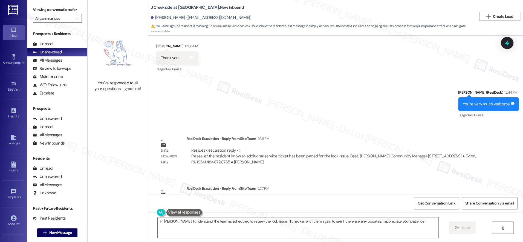
scroll to position [1145, 0]
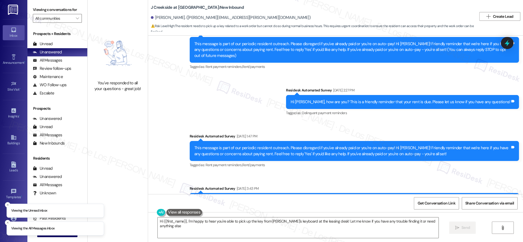
type textarea "Hi {{first_name}}, I'm happy to hear you're able to pick up the key from Rita's…"
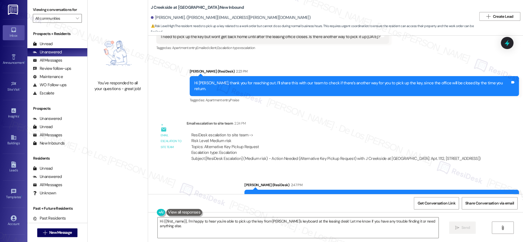
scroll to position [967, 0]
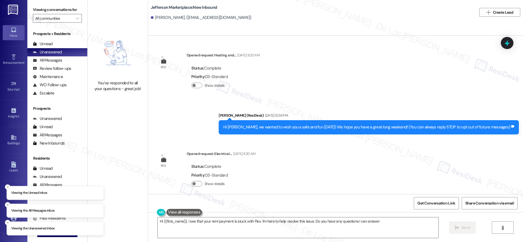
type textarea "Hi {{first_name}}, I see that your rent payment is stuck with Flex. I'm here to…"
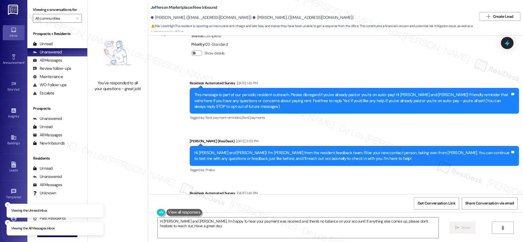
type textarea "Hi Ayluonne and Derek, I'm happy to hear your payment was received and there's …"
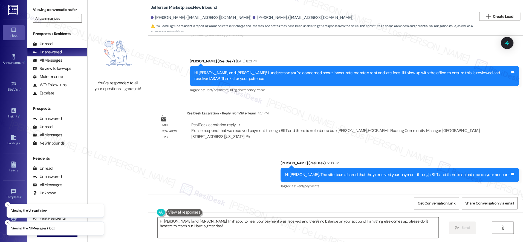
scroll to position [1048, 0]
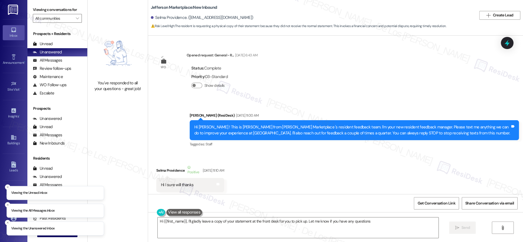
type textarea "Hi {{first_name}}, I'll gladly leave a copy of your statement at the front desk…"
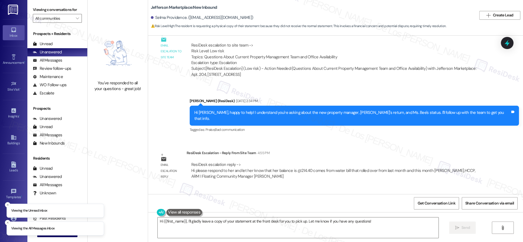
scroll to position [4530, 0]
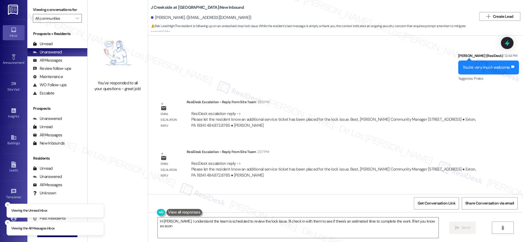
scroll to position [1171, 0]
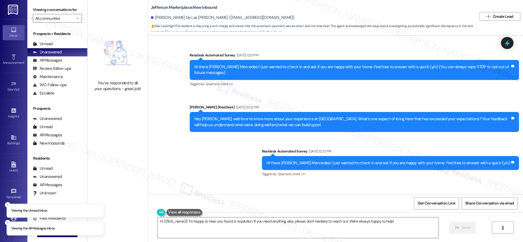
scroll to position [3053, 0]
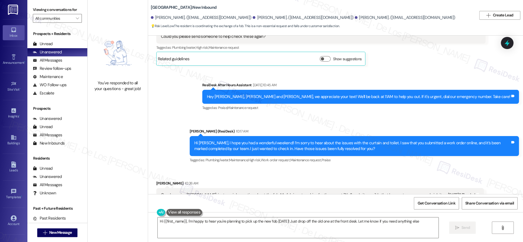
type textarea "Hi {{first_name}}, I'm happy to hear you're planning to pick up the new fob [DA…"
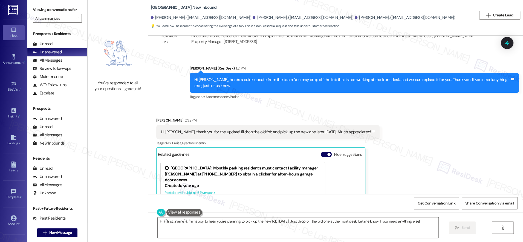
scroll to position [1204, 0]
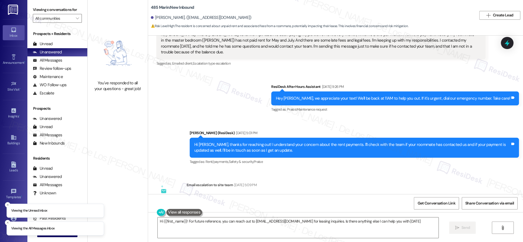
type textarea "Hi {{first_name}}! For future reference, you can reach out to [EMAIL_ADDRESS][D…"
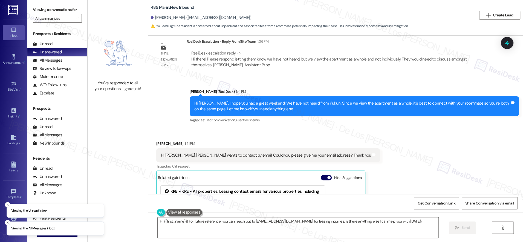
scroll to position [226, 0]
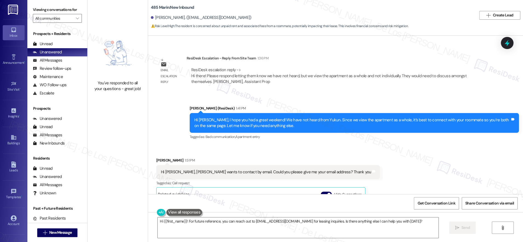
drag, startPoint x: 299, startPoint y: 75, endPoint x: 348, endPoint y: 80, distance: 49.6
click at [348, 80] on div "ResiDesk escalation reply -> Hi there! Please respond letting them know we have…" at bounding box center [336, 76] width 291 height 18
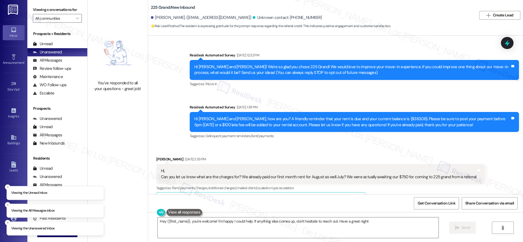
type textarea "Hey {{first_name}}, you're welcome! I'm happy I could help. If anything else co…"
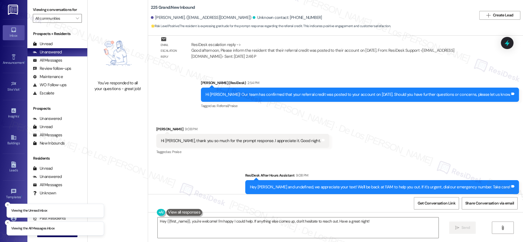
scroll to position [582, 0]
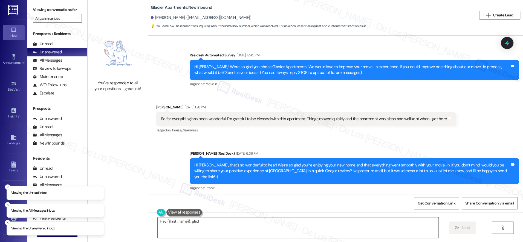
scroll to position [777, 0]
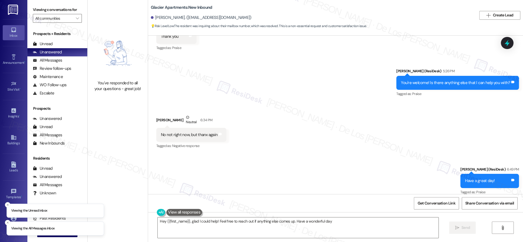
type textarea "Hey {{first_name}}, glad I could help! Feel free to reach out if anything else …"
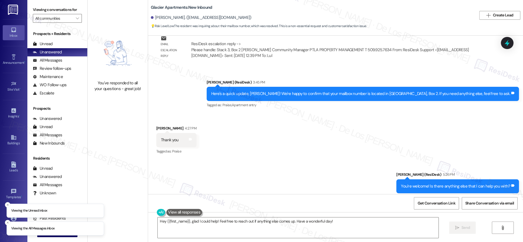
scroll to position [671, 0]
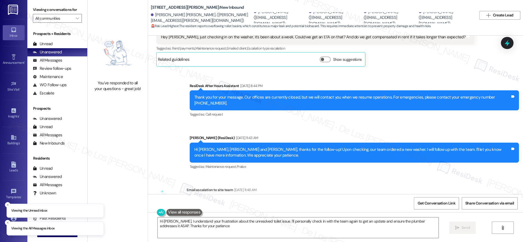
type textarea "Hi Jackson, I understand your frustration about the unresolved toilet issue. I'…"
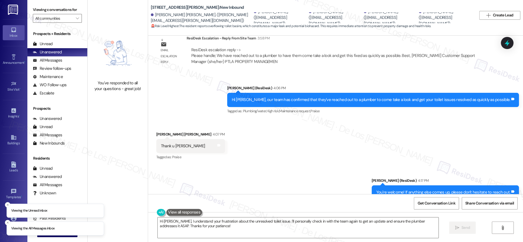
scroll to position [5284, 0]
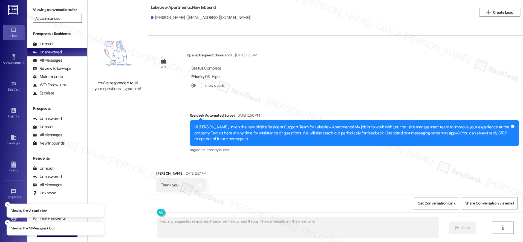
scroll to position [5524, 0]
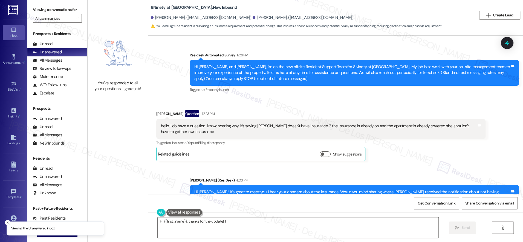
scroll to position [737, 0]
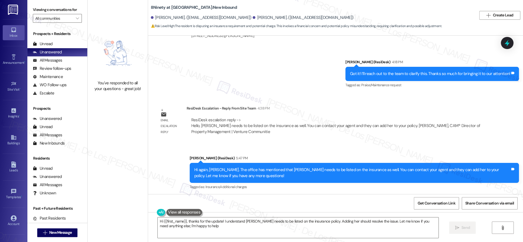
type textarea "Hi {{first_name}}, thanks for the update! I understand [PERSON_NAME] needs to b…"
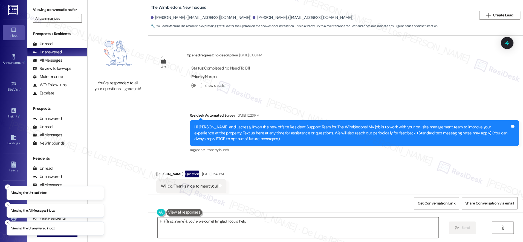
scroll to position [1186, 0]
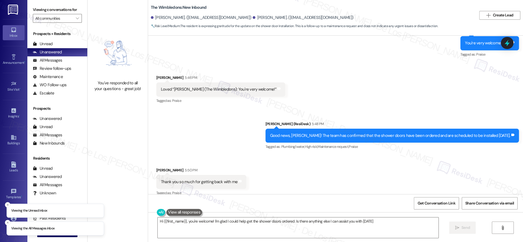
type textarea "Hi {{first_name}}, you're welcome! I'm glad I could help get the shower doors o…"
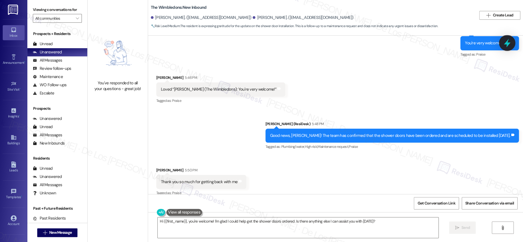
click at [505, 42] on icon at bounding box center [506, 42] width 9 height 9
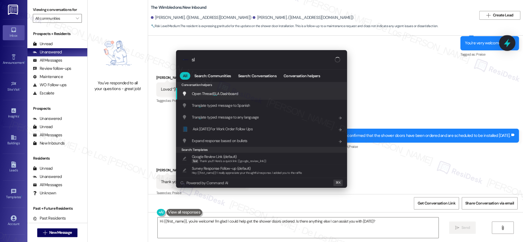
type input "sla"
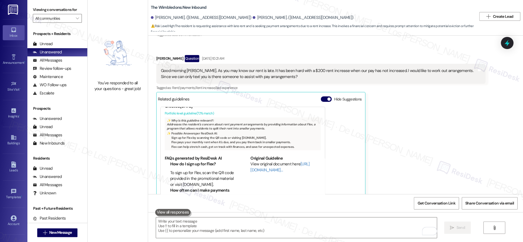
scroll to position [290, 0]
